Goal: Information Seeking & Learning: Learn about a topic

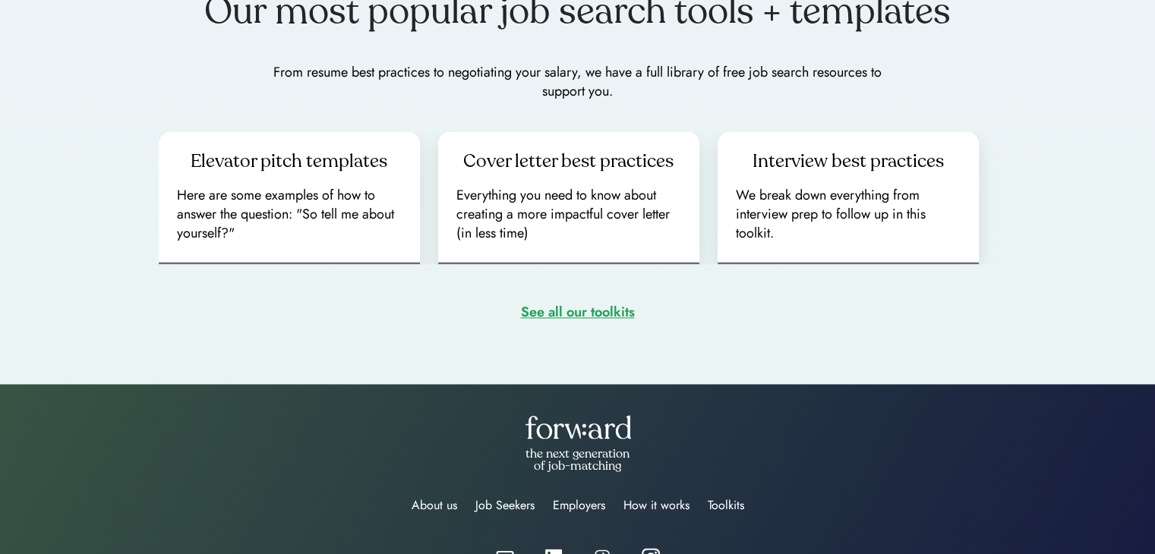
scroll to position [2181, 0]
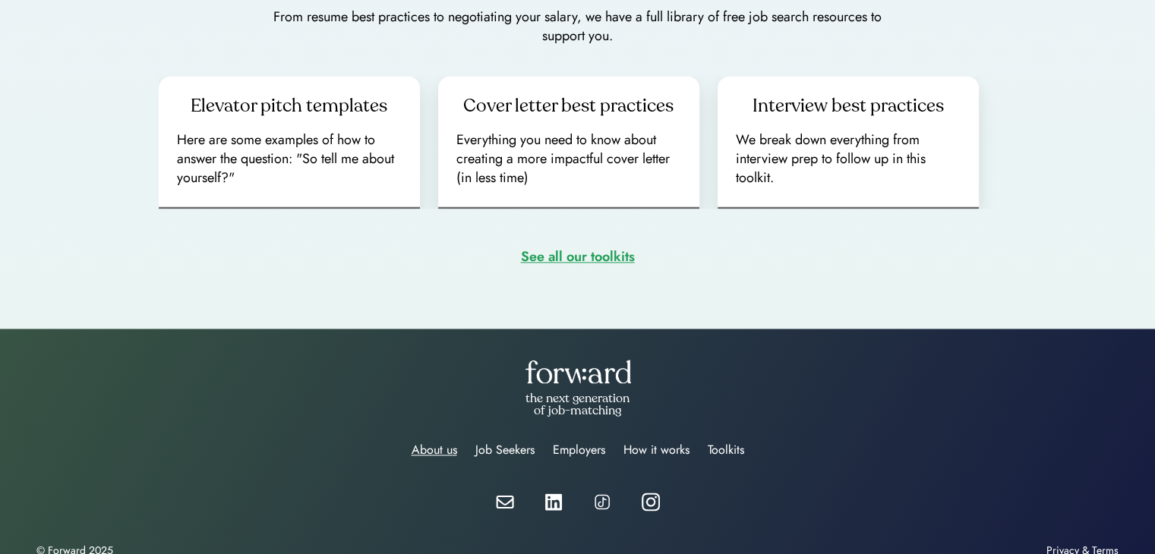
click at [427, 441] on div "About us" at bounding box center [434, 450] width 46 height 18
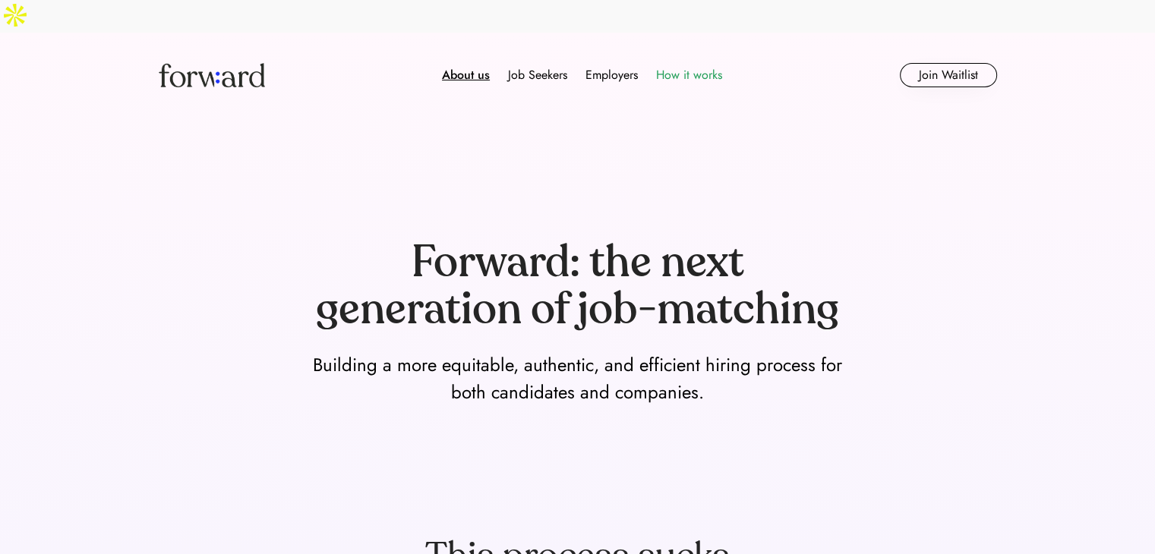
click at [686, 66] on div "How it works" at bounding box center [689, 75] width 66 height 18
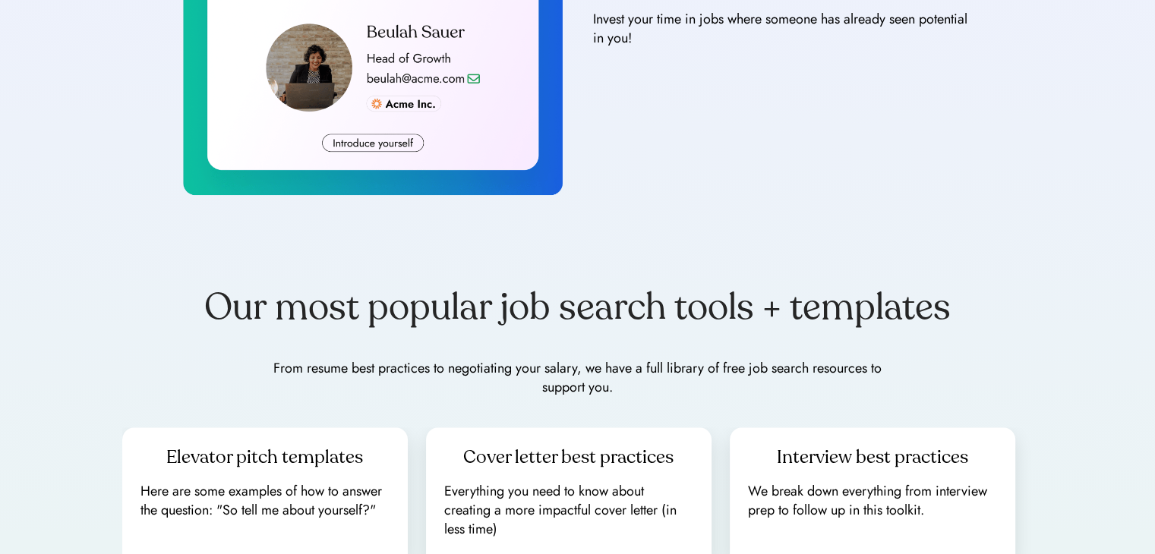
scroll to position [1822, 0]
